Goal: Information Seeking & Learning: Learn about a topic

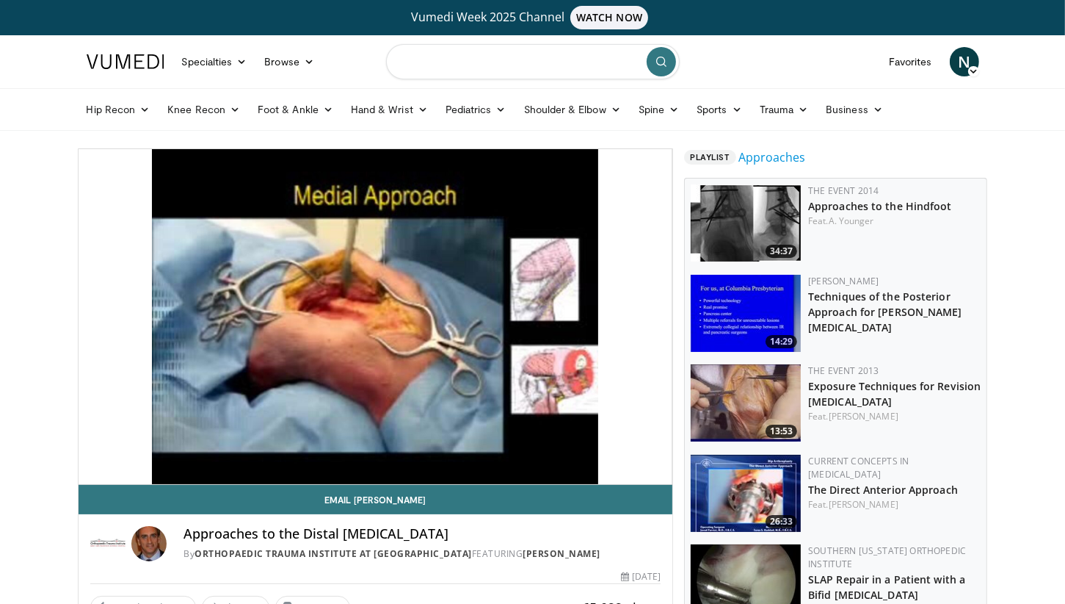
click at [453, 59] on input "Search topics, interventions" at bounding box center [533, 61] width 294 height 35
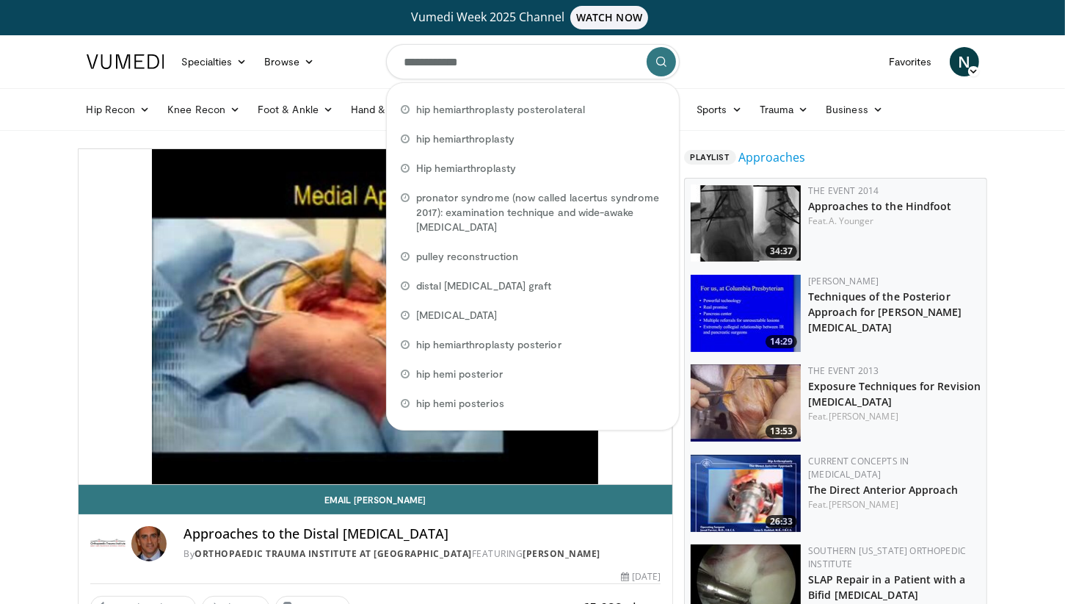
type input "**********"
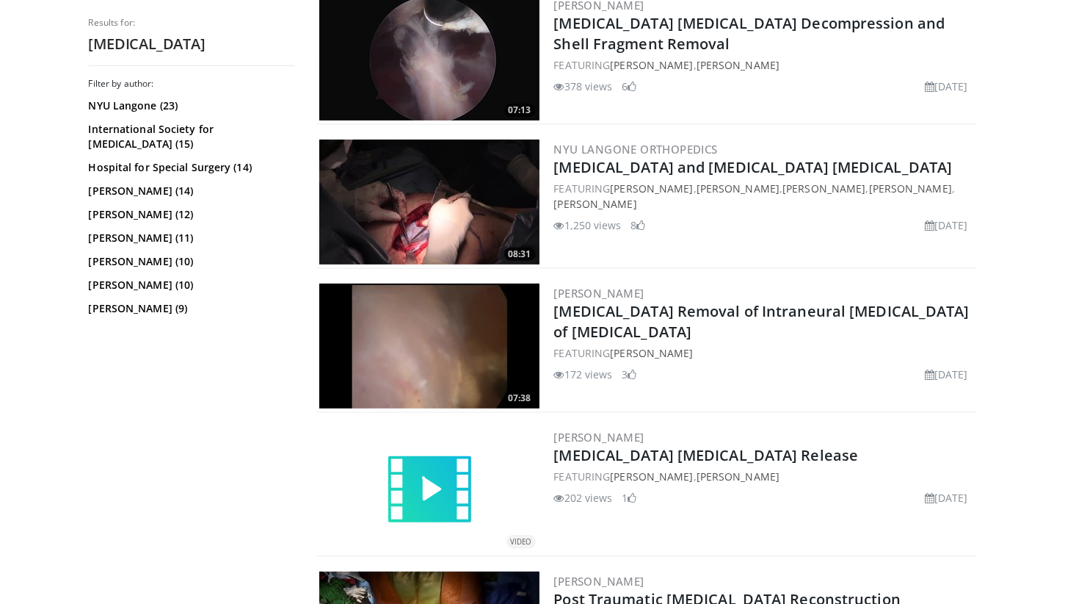
scroll to position [496, 0]
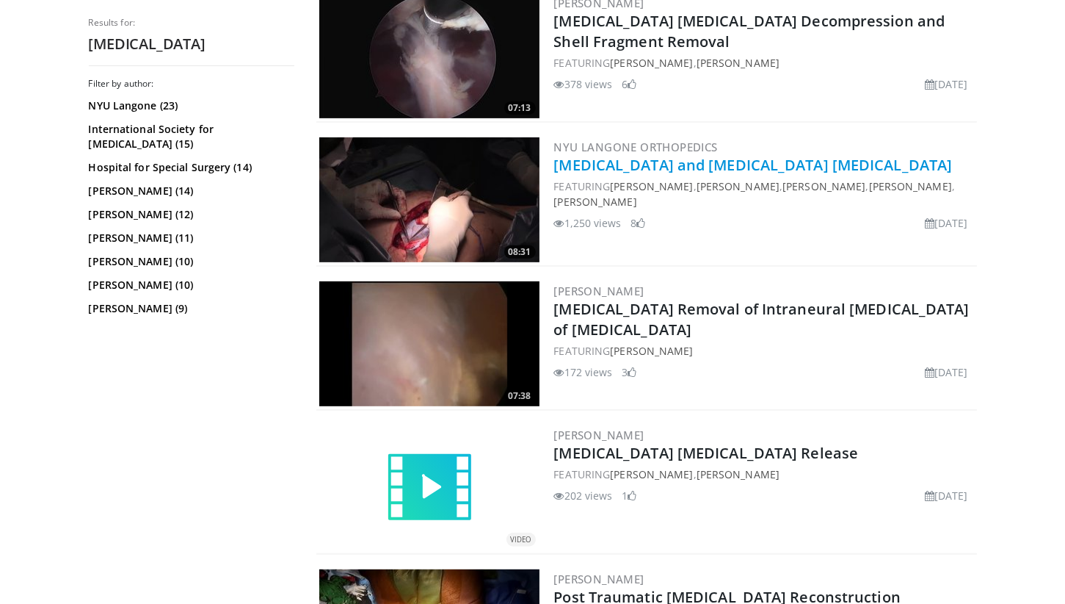
click at [755, 161] on link "[MEDICAL_DATA] and [MEDICAL_DATA] [MEDICAL_DATA]" at bounding box center [753, 165] width 399 height 20
click at [755, 161] on link "Sciatic Nerve and Common Peroneal Nerve Neurolysis" at bounding box center [753, 165] width 399 height 20
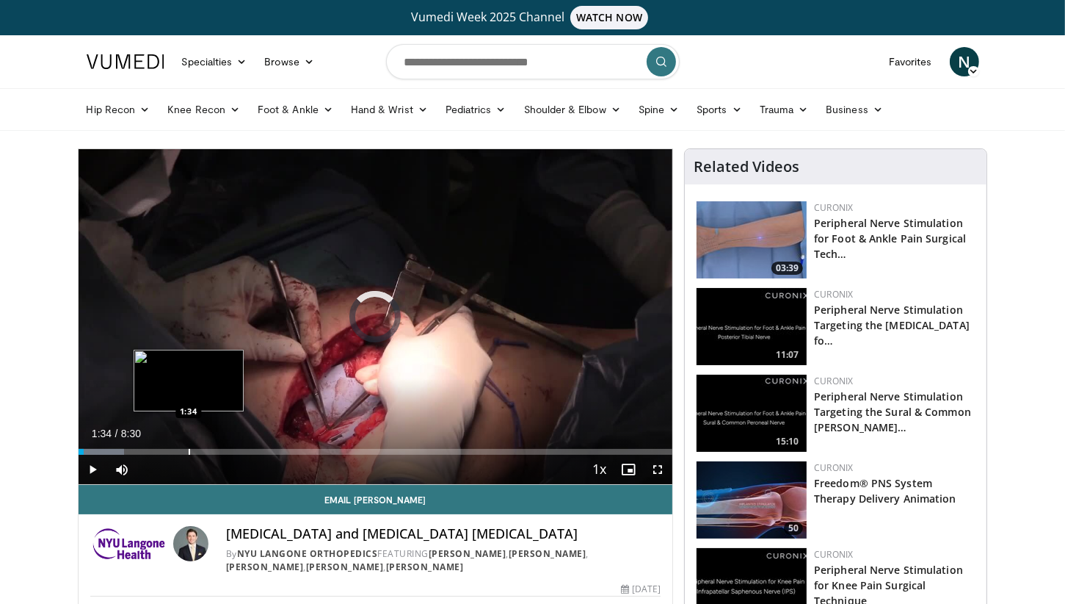
click at [188, 442] on div "Loaded : 7.76% 1:34 1:34" at bounding box center [376, 448] width 595 height 14
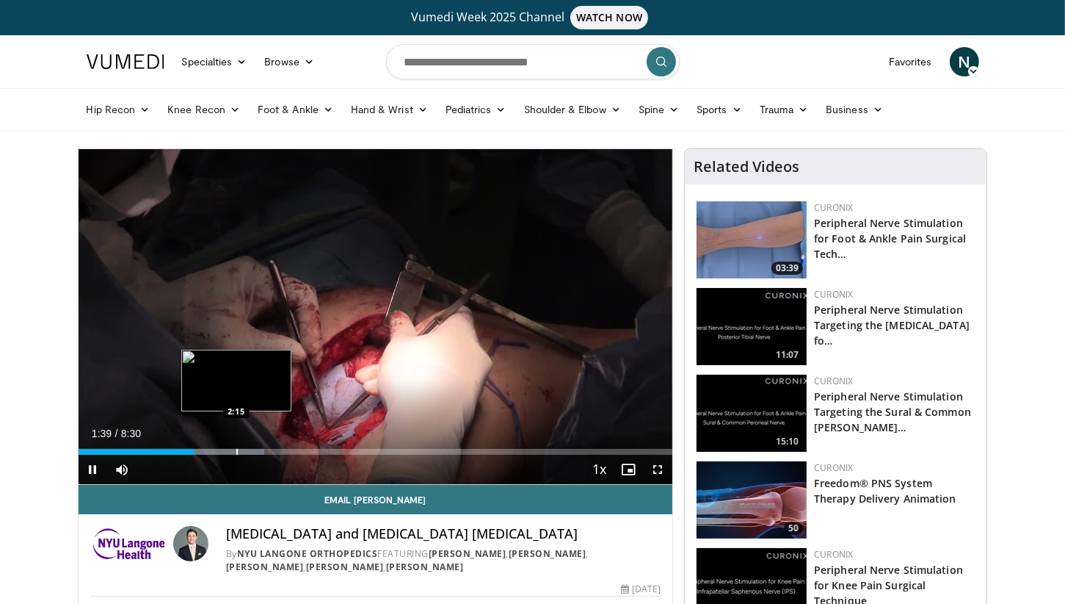
click at [238, 449] on div "Progress Bar" at bounding box center [236, 452] width 1 height 6
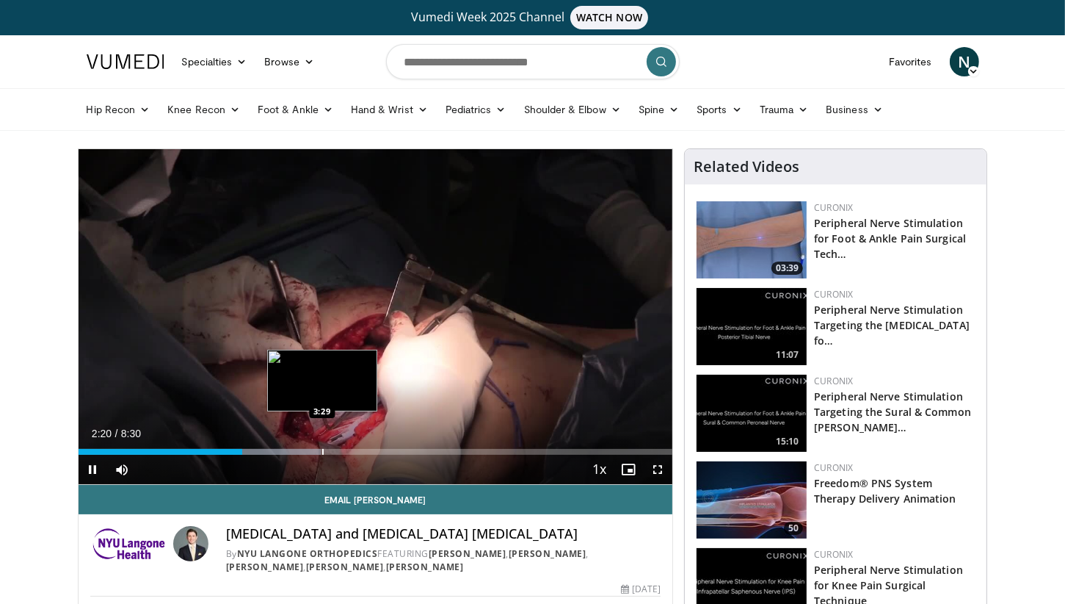
click at [325, 447] on div "Loaded : 40.77% 2:21 3:29" at bounding box center [376, 448] width 595 height 14
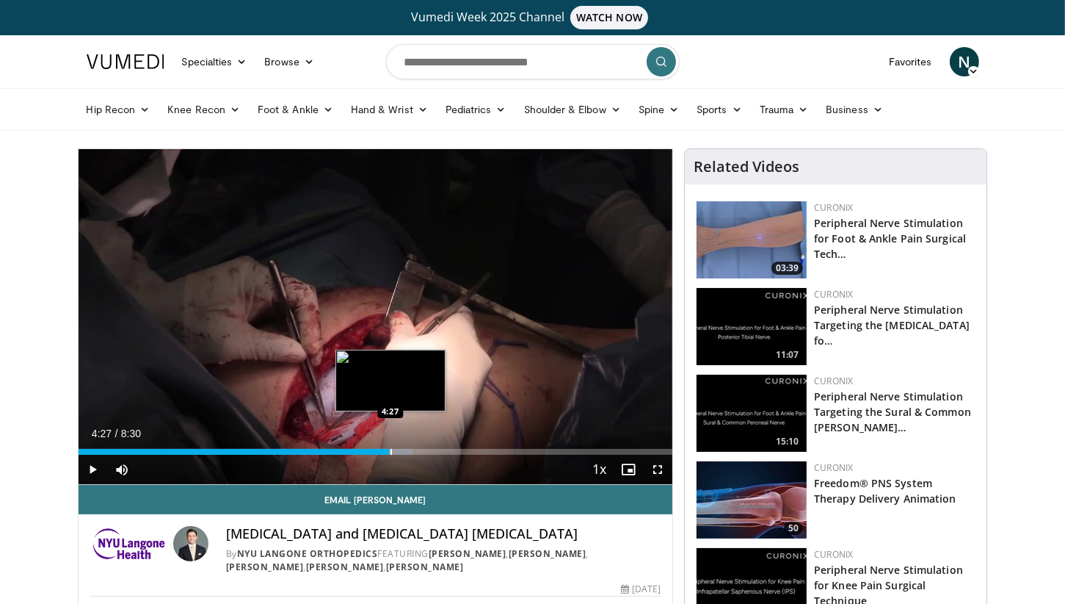
click at [389, 449] on div "Loaded : 56.31% 4:27 4:27" at bounding box center [376, 452] width 595 height 6
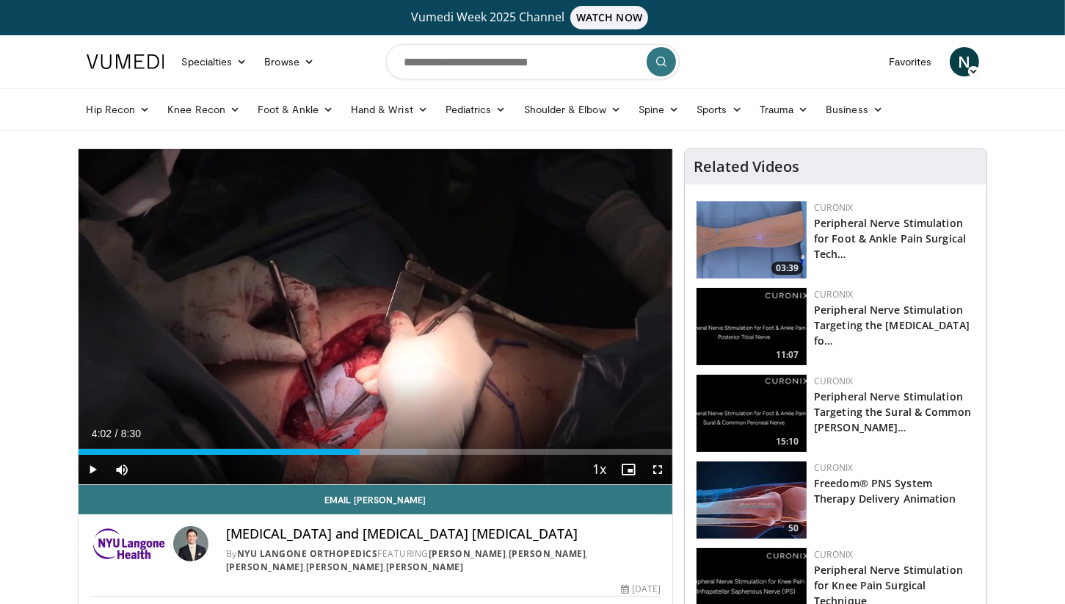
click at [360, 444] on div "Loaded : 58.74% 4:28 4:02" at bounding box center [376, 448] width 595 height 14
click at [185, 444] on div "Loaded : 60.69% 4:04 1:32" at bounding box center [376, 448] width 595 height 14
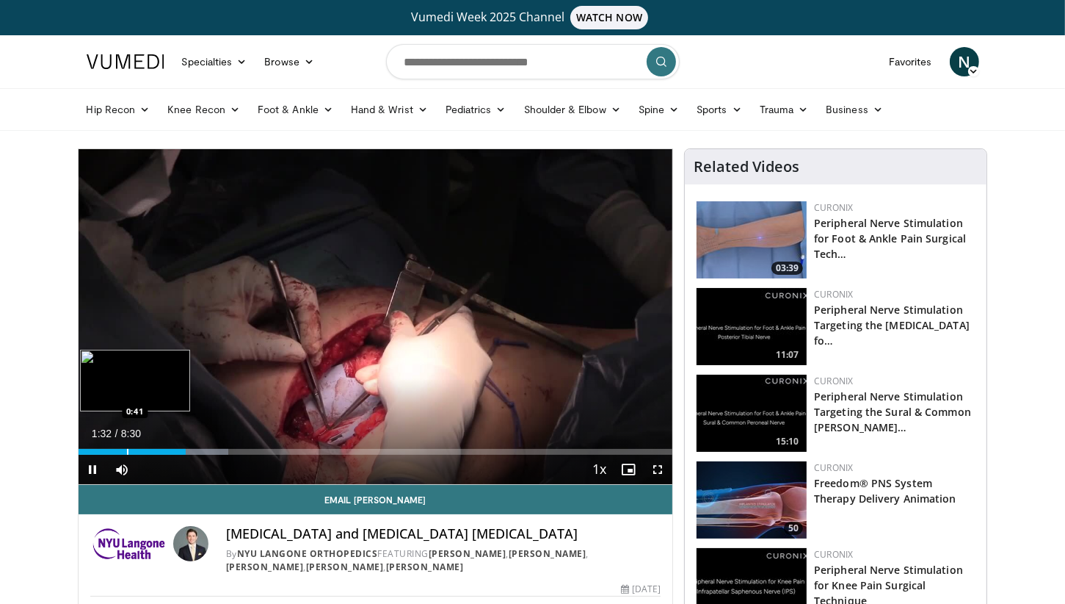
click at [125, 451] on div "Loaded : 25.24% 1:32 0:41" at bounding box center [376, 452] width 595 height 6
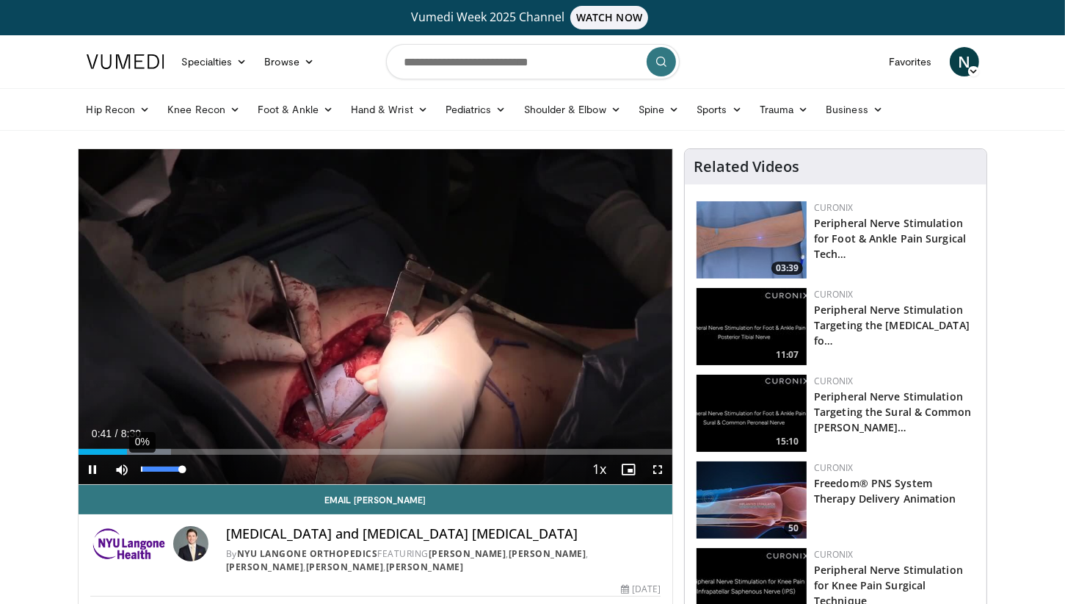
click at [140, 455] on div "0%" at bounding box center [162, 469] width 51 height 29
click at [146, 450] on div "Progress Bar" at bounding box center [146, 452] width 1 height 6
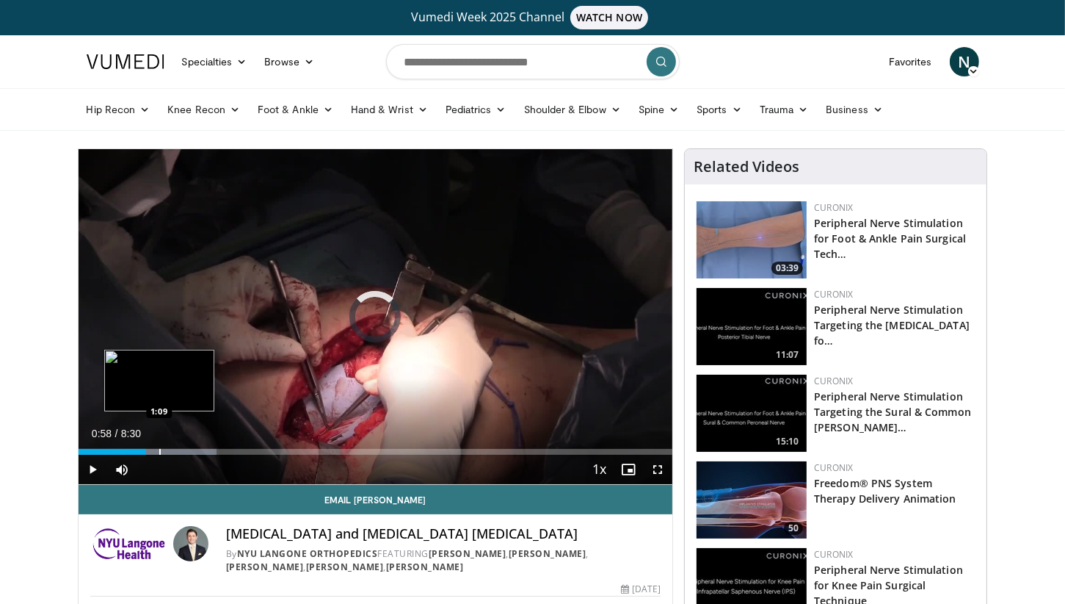
click at [159, 450] on div "Progress Bar" at bounding box center [159, 452] width 1 height 6
click at [171, 451] on div "Progress Bar" at bounding box center [171, 452] width 1 height 6
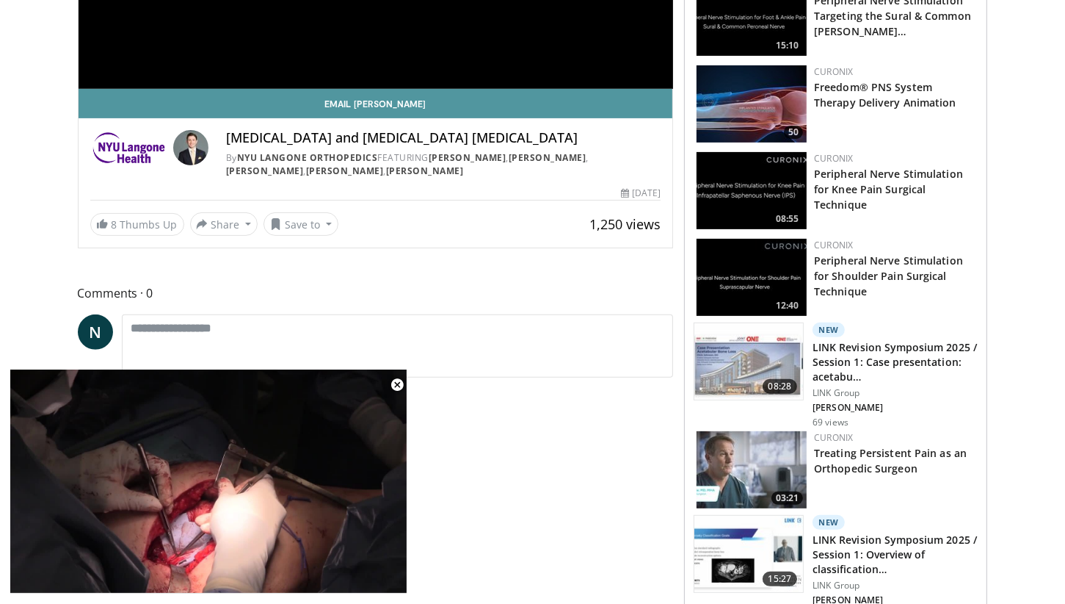
scroll to position [402, 0]
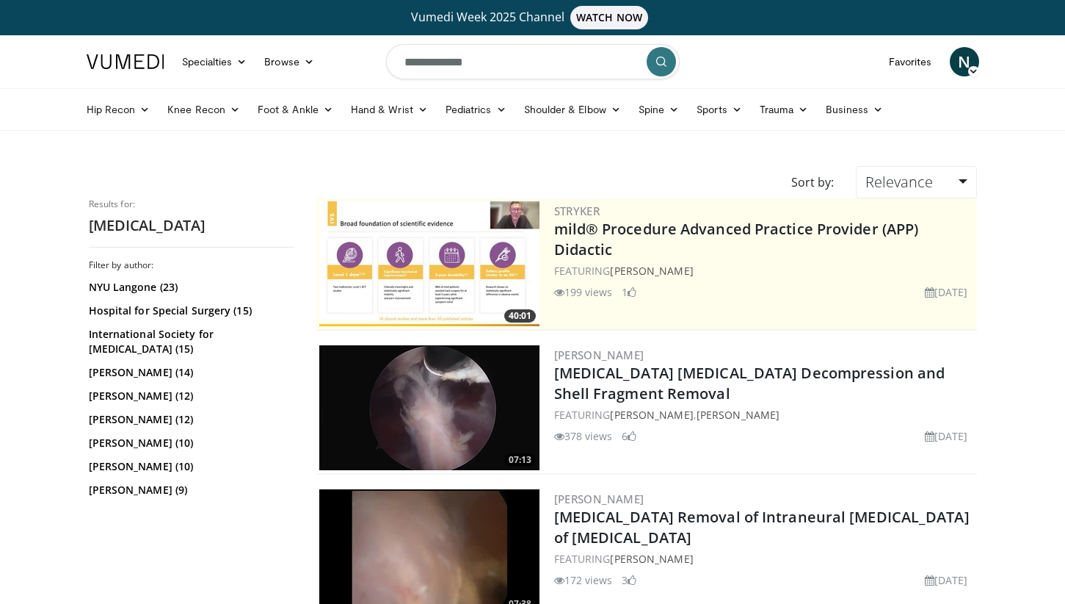
scroll to position [496, 0]
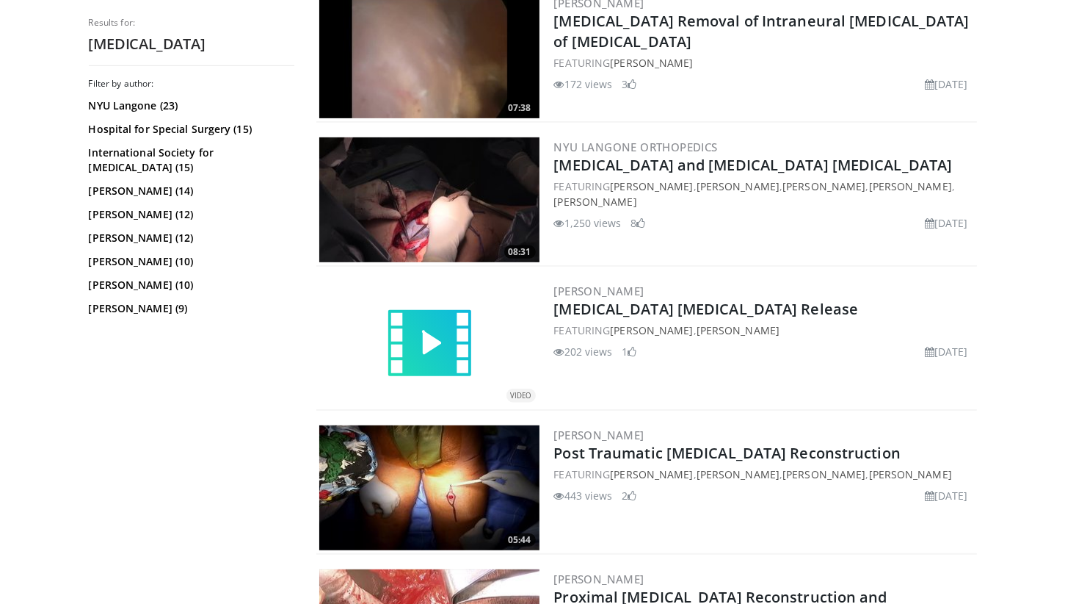
click at [347, 330] on link "VIDEO" at bounding box center [429, 344] width 220 height 88
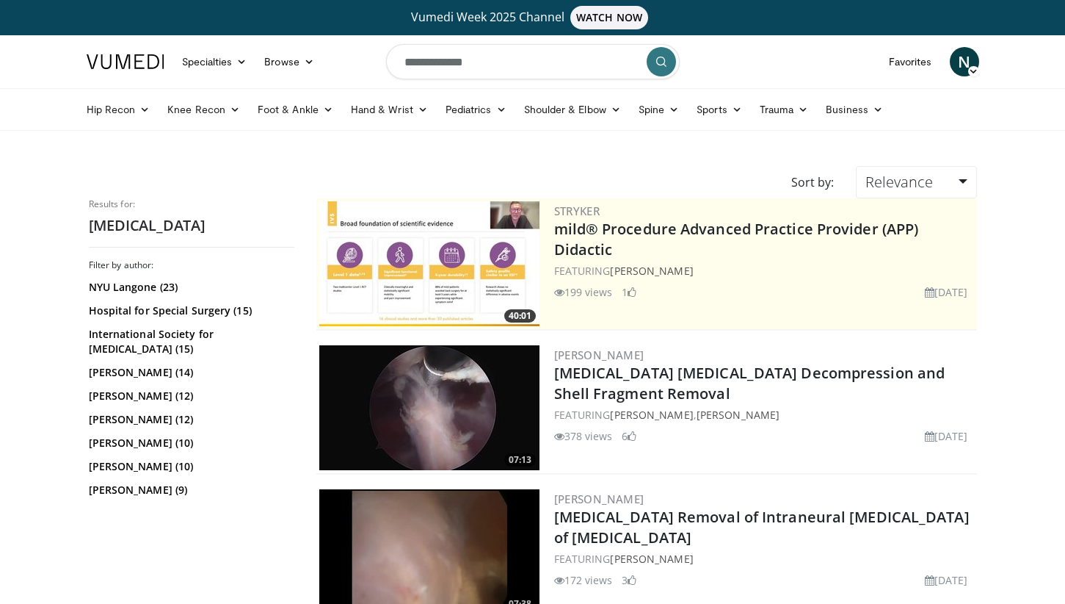
scroll to position [496, 0]
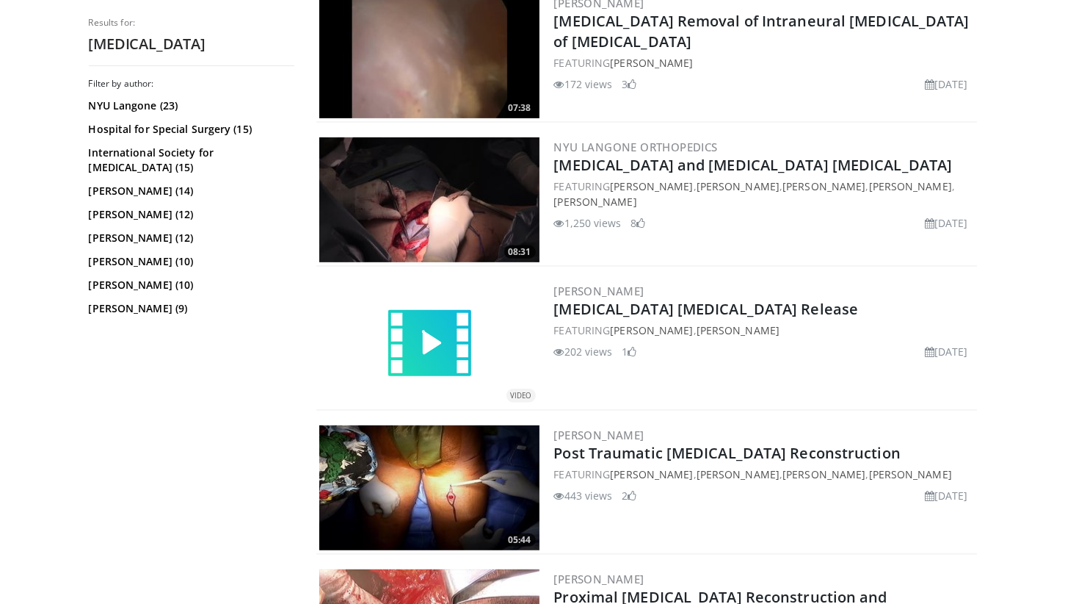
click at [495, 496] on img at bounding box center [429, 487] width 220 height 125
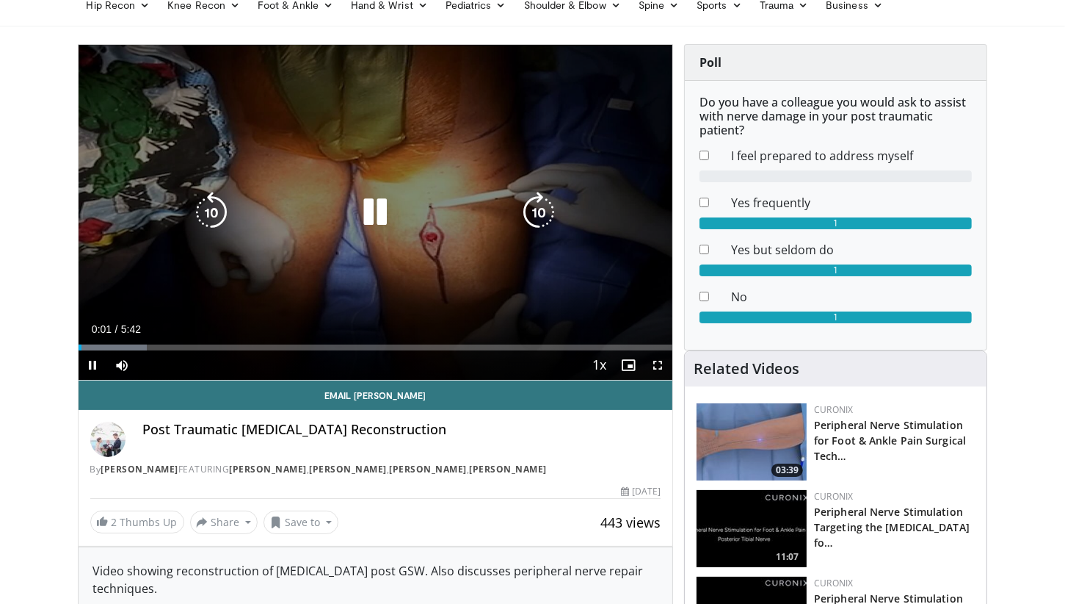
scroll to position [91, 0]
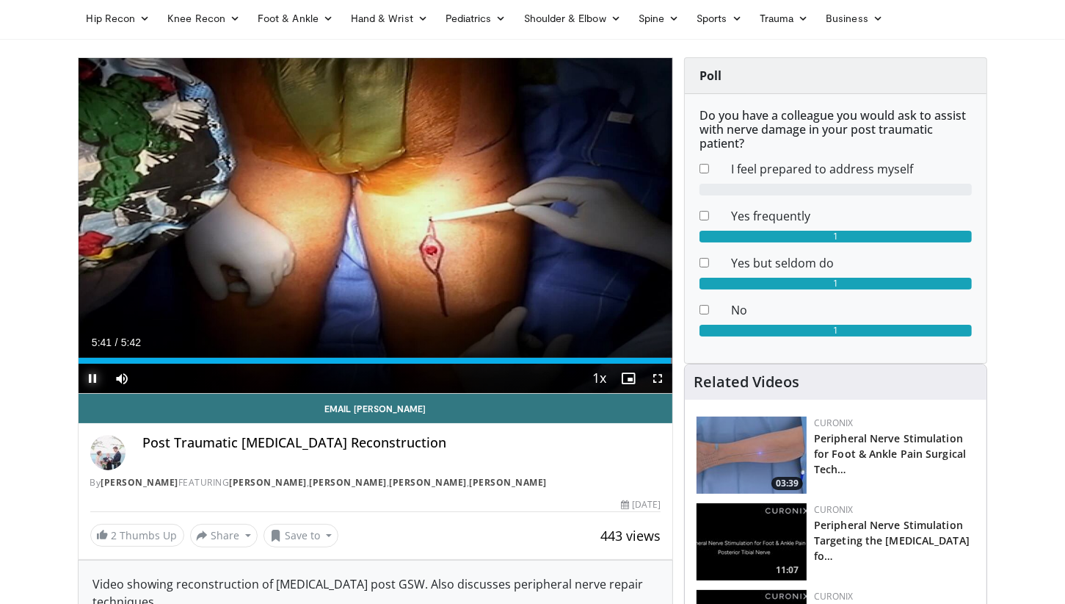
click at [90, 377] on span "Video Player" at bounding box center [93, 377] width 29 height 29
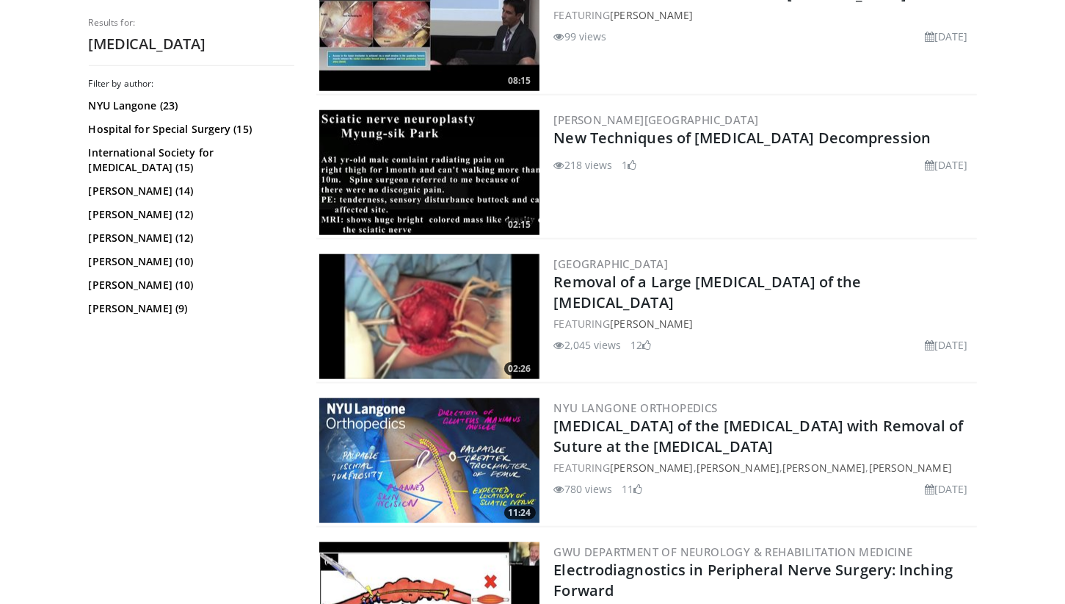
scroll to position [1387, 0]
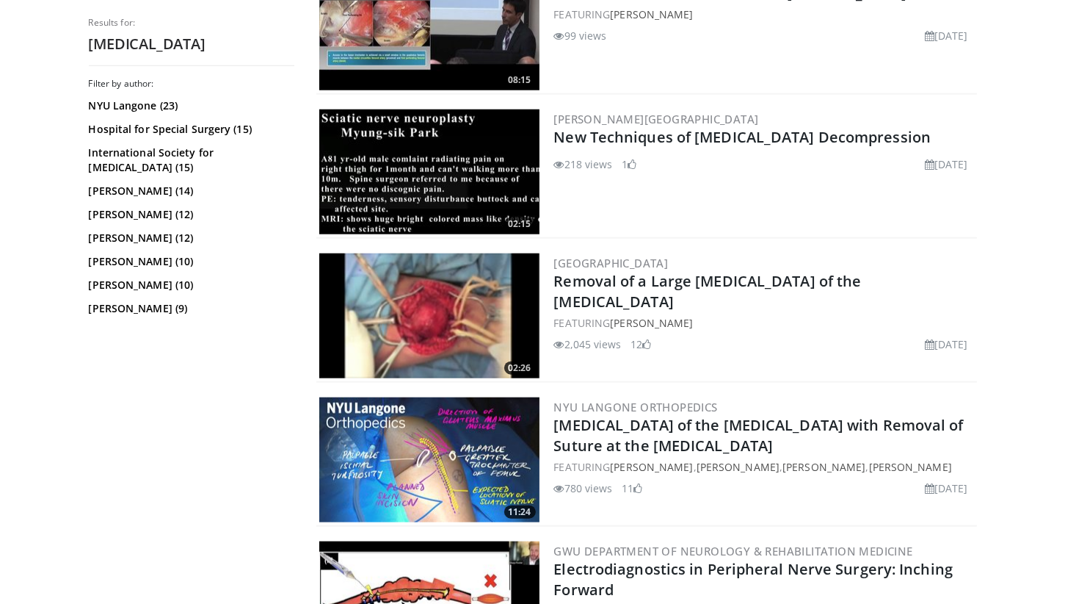
click at [492, 312] on img at bounding box center [429, 315] width 220 height 125
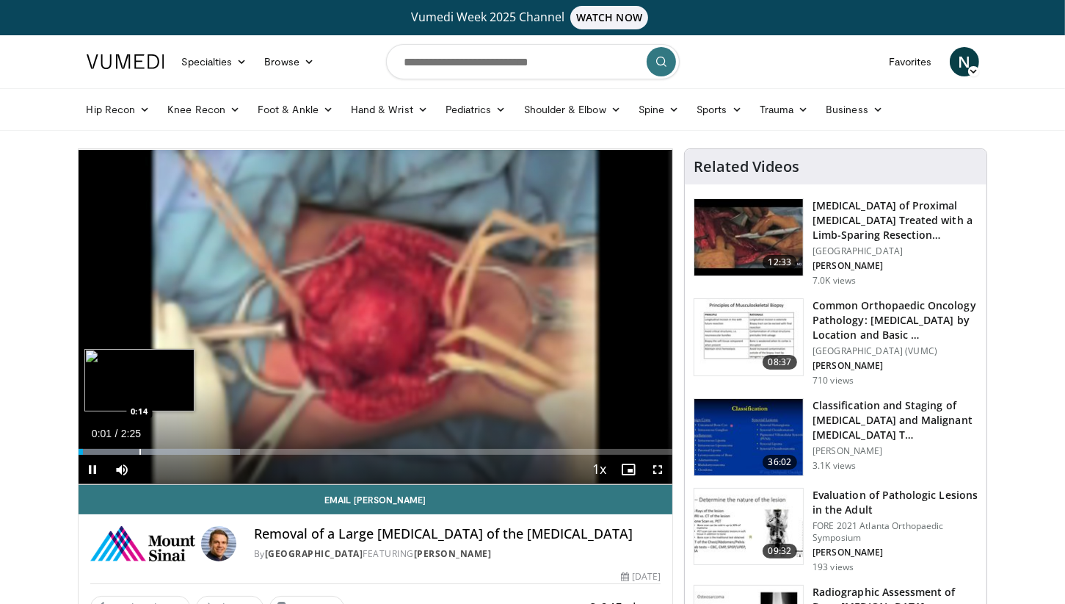
click at [140, 451] on div "Progress Bar" at bounding box center [140, 452] width 1 height 6
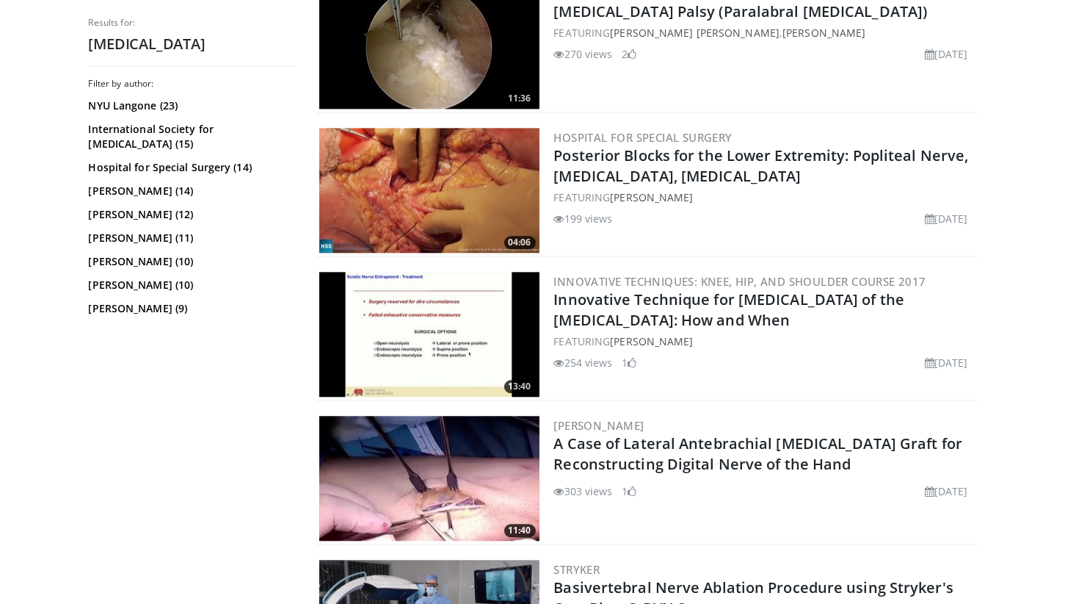
scroll to position [3513, 0]
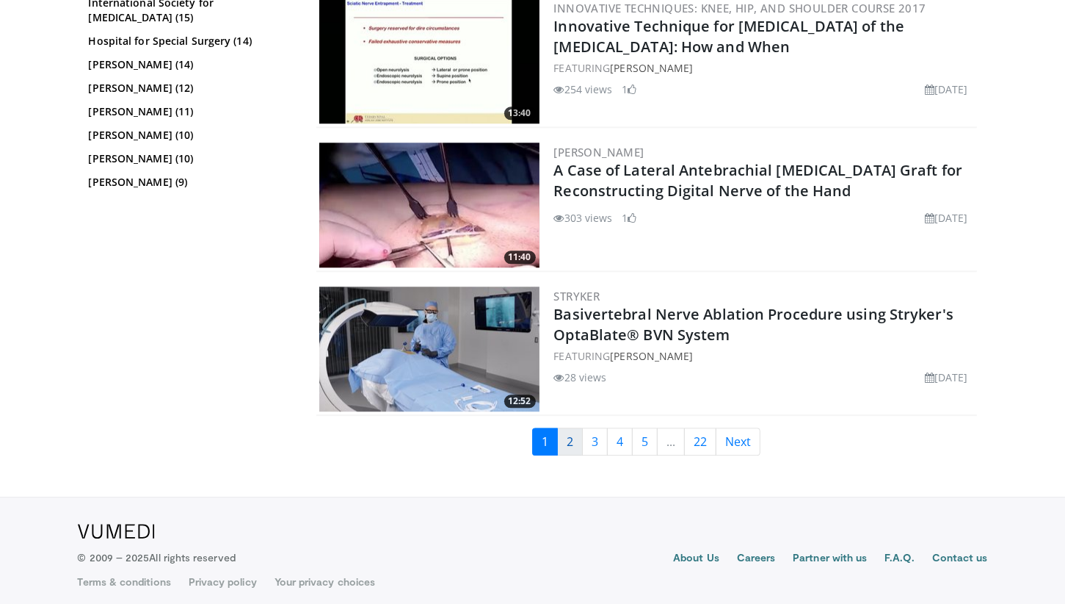
click at [573, 432] on link "2" at bounding box center [570, 441] width 26 height 28
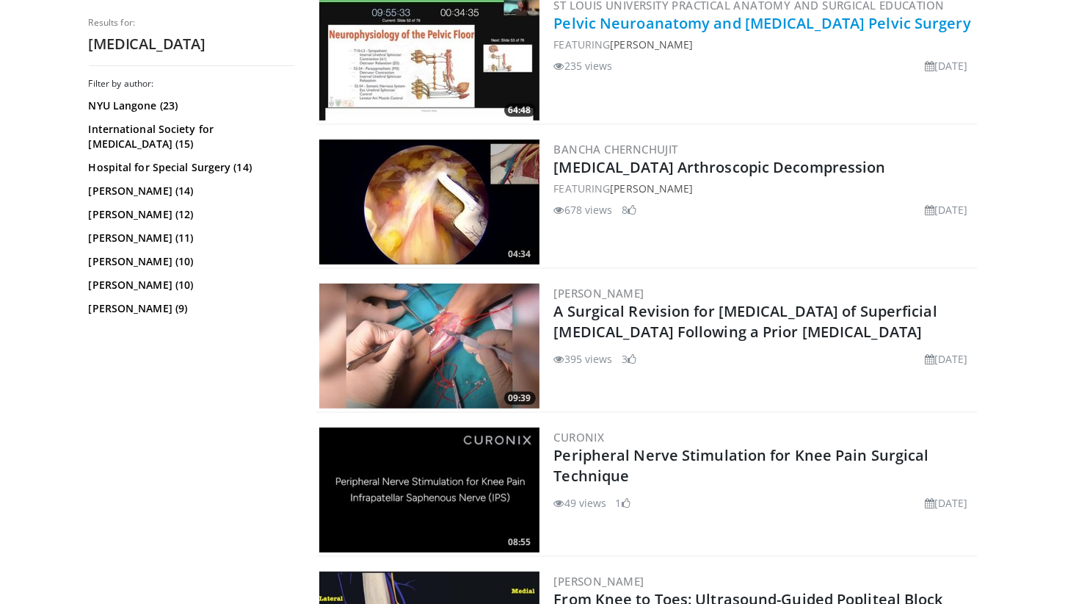
scroll to position [595, 0]
